Goal: Task Accomplishment & Management: Complete application form

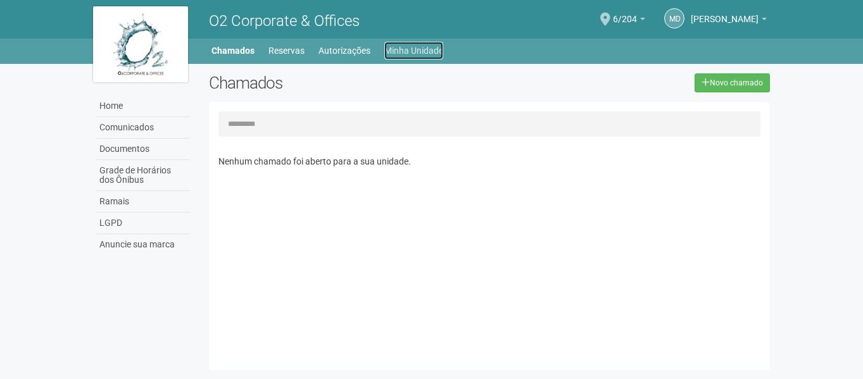
click at [420, 53] on link "Minha Unidade" at bounding box center [413, 51] width 59 height 18
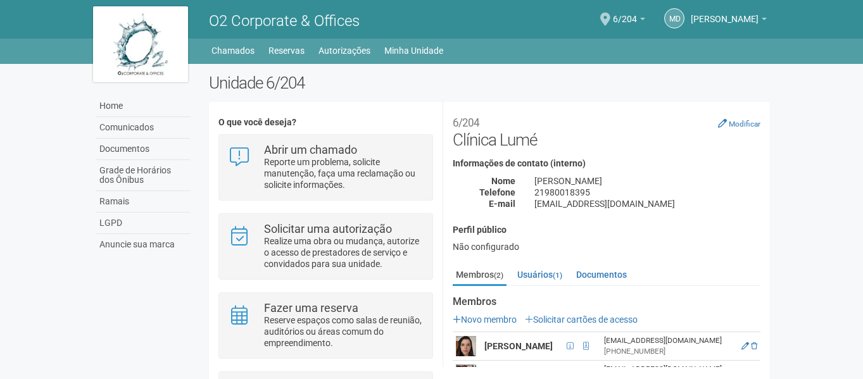
drag, startPoint x: 766, startPoint y: 262, endPoint x: 770, endPoint y: 284, distance: 22.5
click at [770, 284] on div "**********" at bounding box center [606, 234] width 327 height 265
click at [790, 270] on body "Aguarde... O2 Corporate & Offices Md [PERSON_NAME] [PERSON_NAME] [EMAIL_ADDRESS…" at bounding box center [431, 189] width 863 height 379
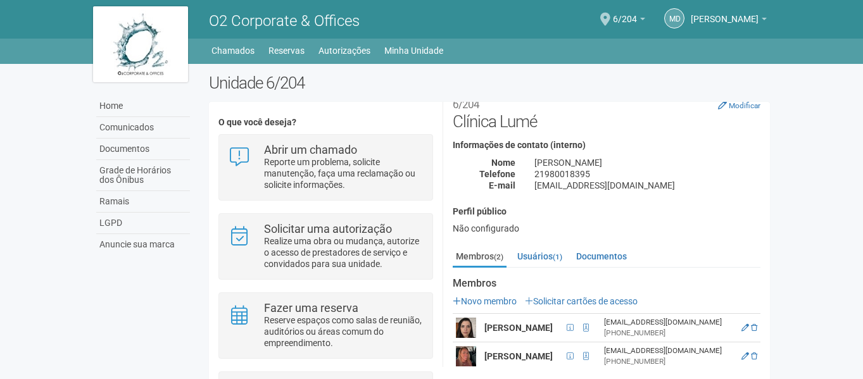
drag, startPoint x: 770, startPoint y: 316, endPoint x: 771, endPoint y: 357, distance: 41.2
click at [771, 357] on div "Unidade 6/204 O que você deseja? Abrir um chamado Reporte um problema, solicite…" at bounding box center [489, 272] width 581 height 399
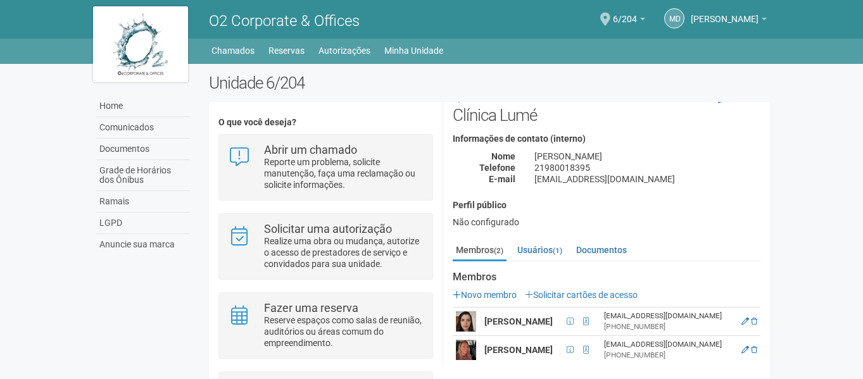
click at [771, 357] on div "Unidade 6/204 O que você deseja? Abrir um chamado Reporte um problema, solicite…" at bounding box center [489, 272] width 581 height 399
click at [770, 362] on div "**********" at bounding box center [606, 234] width 327 height 265
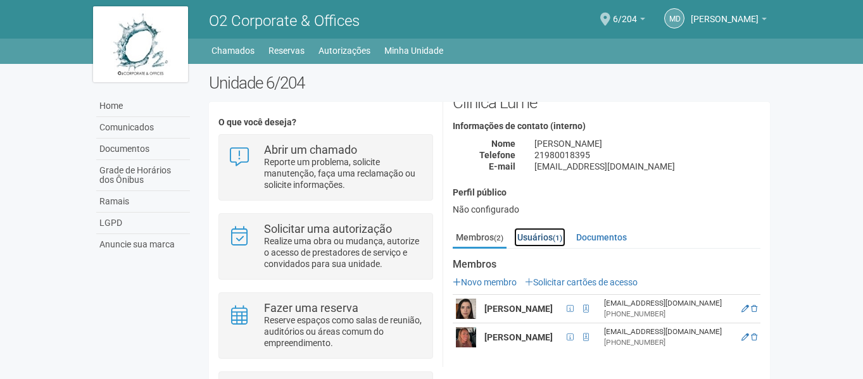
click at [541, 231] on link "Usuários (1)" at bounding box center [539, 237] width 51 height 19
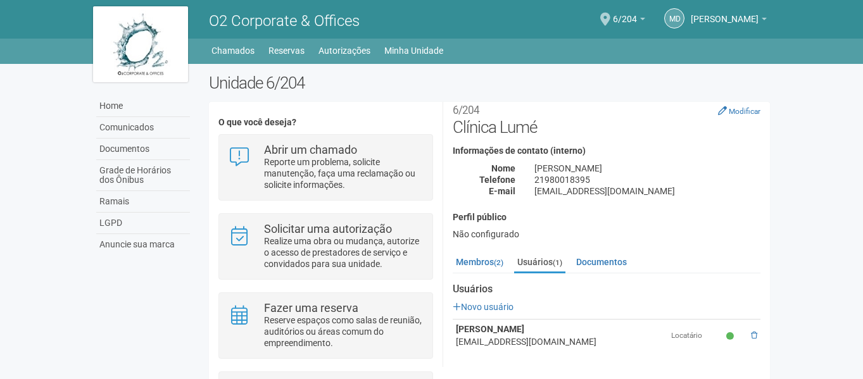
scroll to position [13, 0]
click at [475, 258] on link "Membros (2)" at bounding box center [480, 262] width 54 height 19
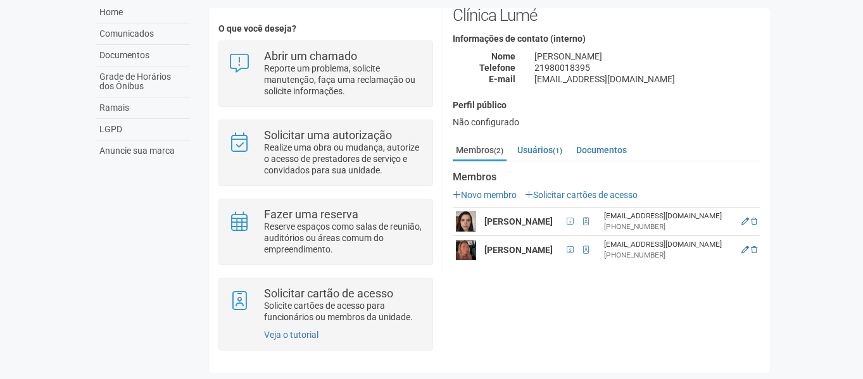
scroll to position [41, 0]
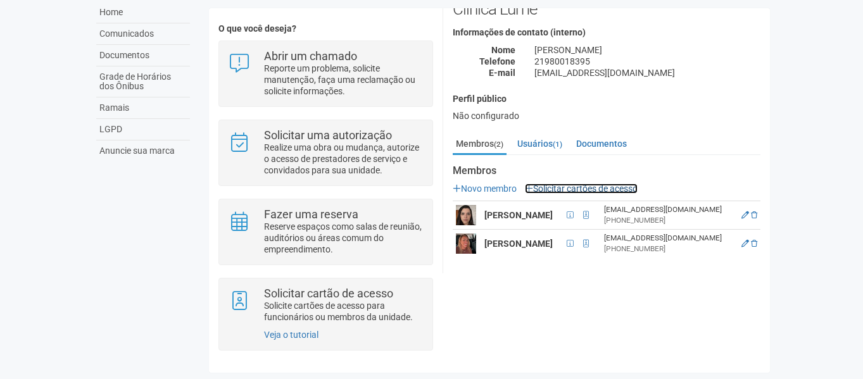
click at [583, 184] on link "Solicitar cartões de acesso" at bounding box center [581, 189] width 113 height 10
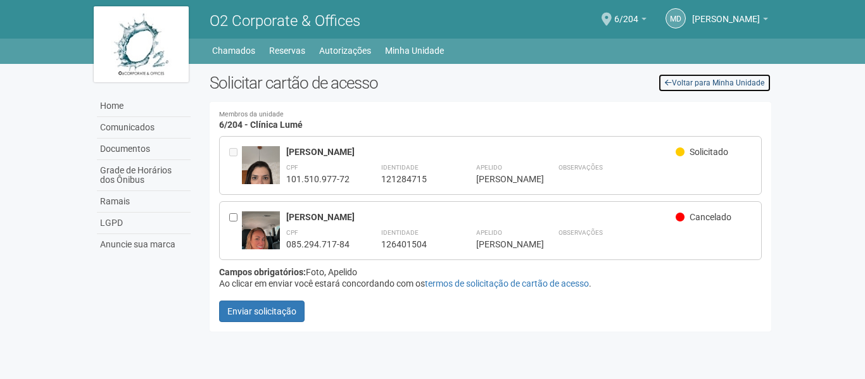
click at [722, 86] on link "Voltar para Minha Unidade" at bounding box center [714, 82] width 113 height 19
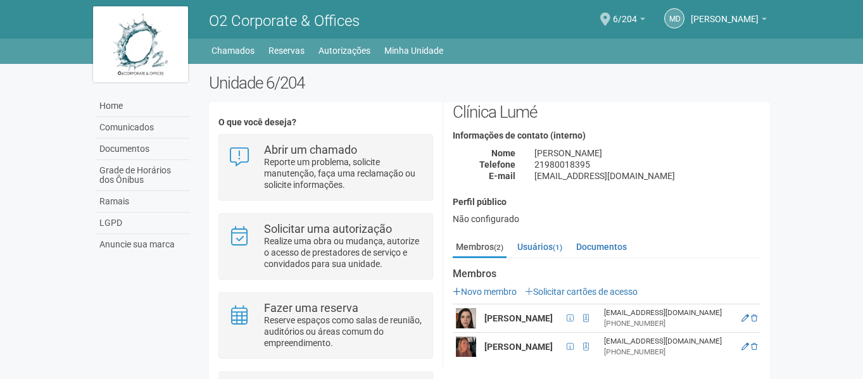
scroll to position [41, 0]
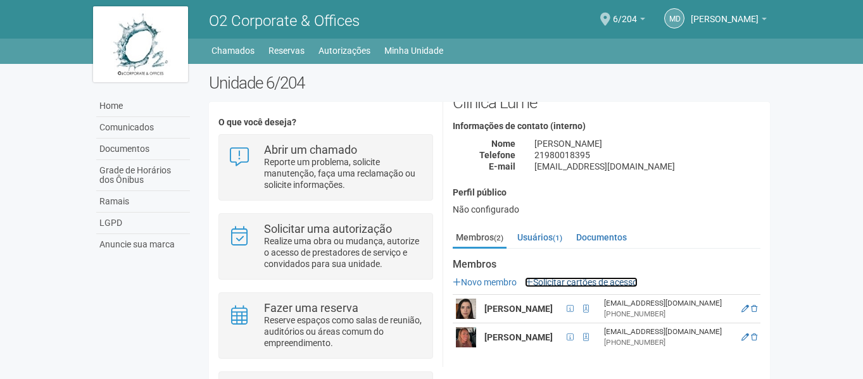
click at [587, 279] on link "Solicitar cartões de acesso" at bounding box center [581, 282] width 113 height 10
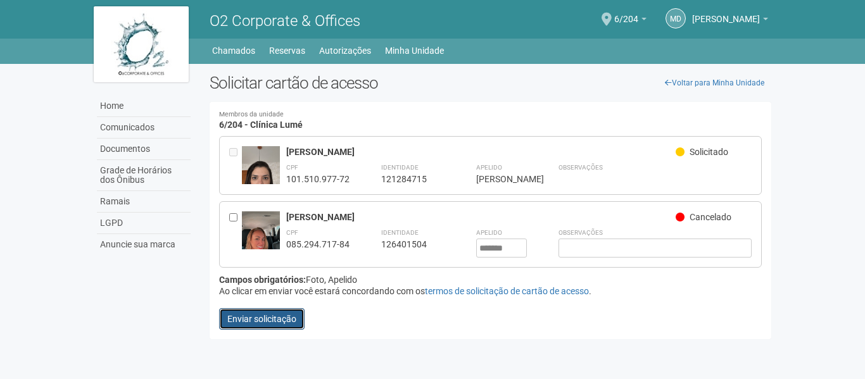
click at [273, 320] on button "Enviar solicitação" at bounding box center [261, 319] width 85 height 22
